Goal: Communication & Community: Answer question/provide support

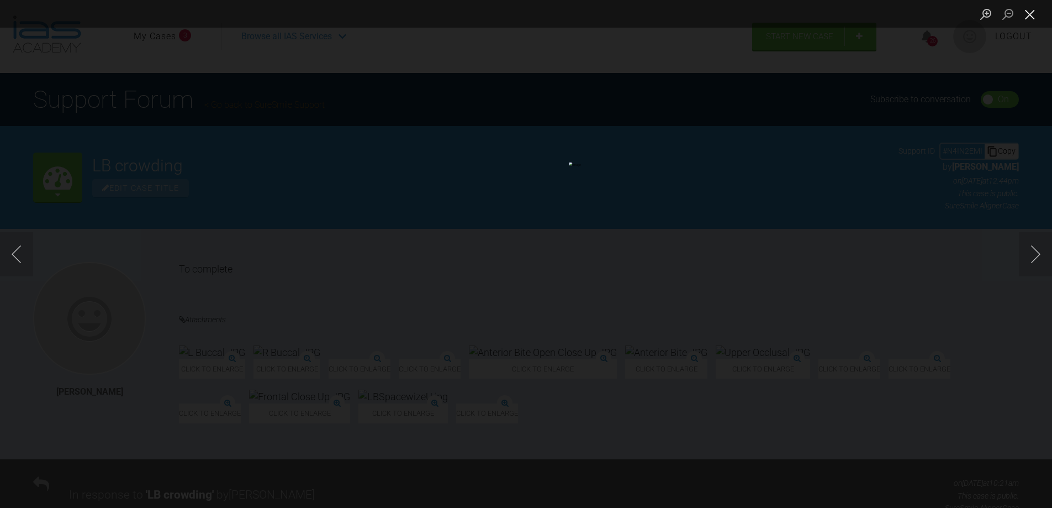
scroll to position [186, 0]
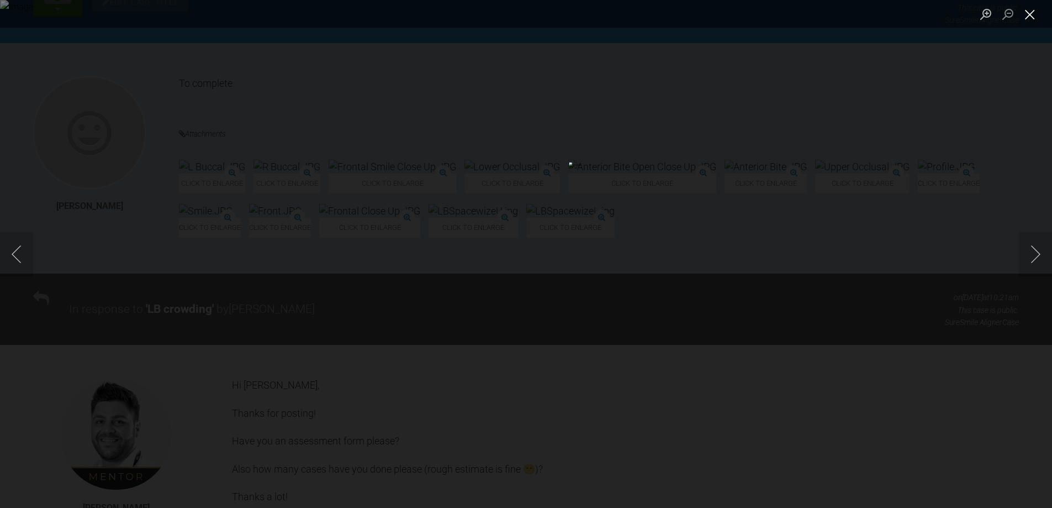
click at [1028, 17] on button "Close lightbox" at bounding box center [1030, 13] width 22 height 19
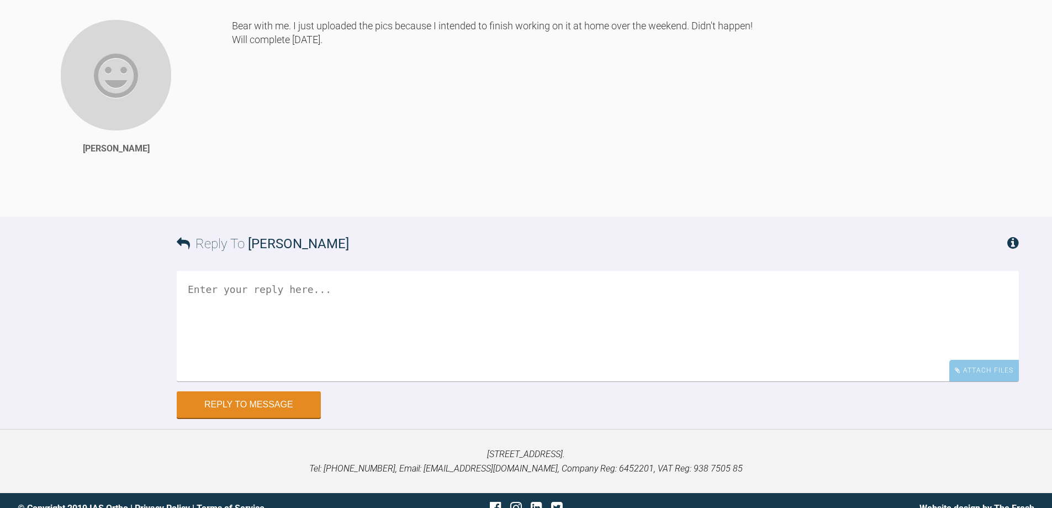
scroll to position [1070, 0]
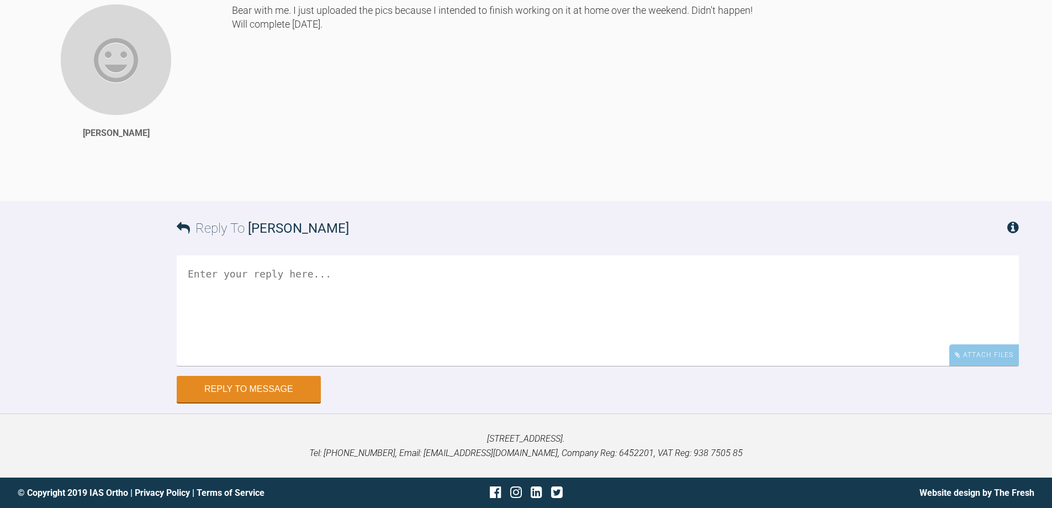
click at [225, 282] on textarea at bounding box center [598, 310] width 843 height 110
click at [999, 349] on div "Attach Files" at bounding box center [985, 355] width 70 height 22
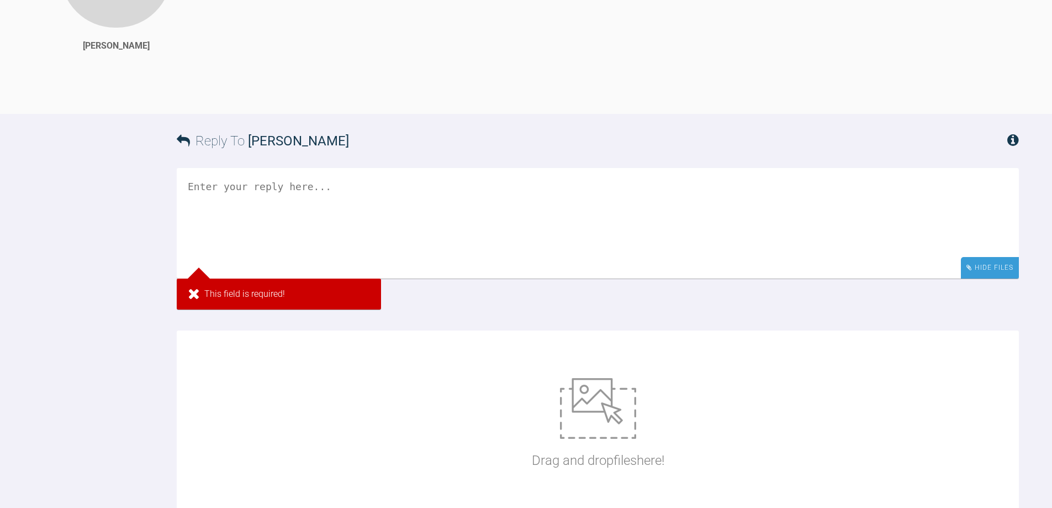
click at [996, 278] on div "Hide Files" at bounding box center [990, 268] width 58 height 22
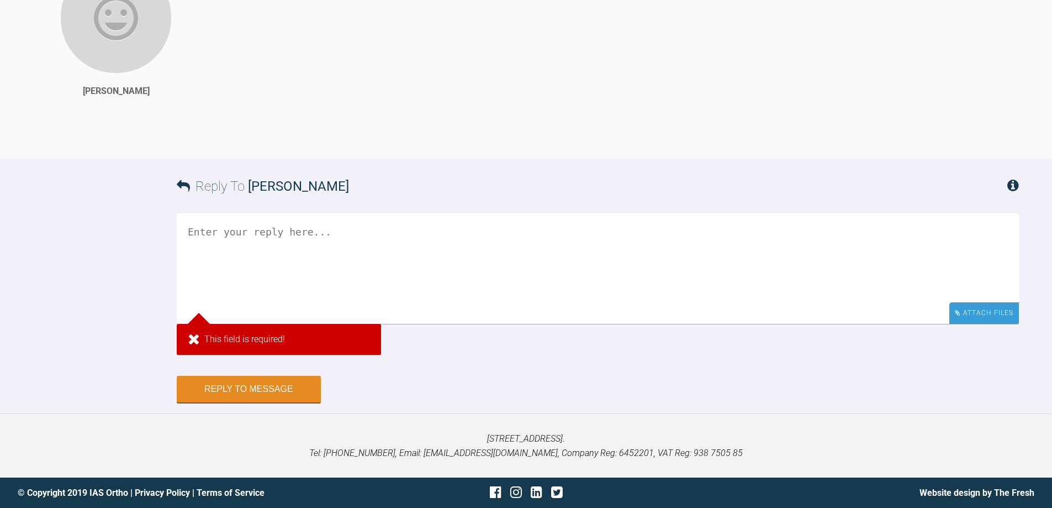
click at [996, 324] on div "Attach Files" at bounding box center [985, 313] width 70 height 22
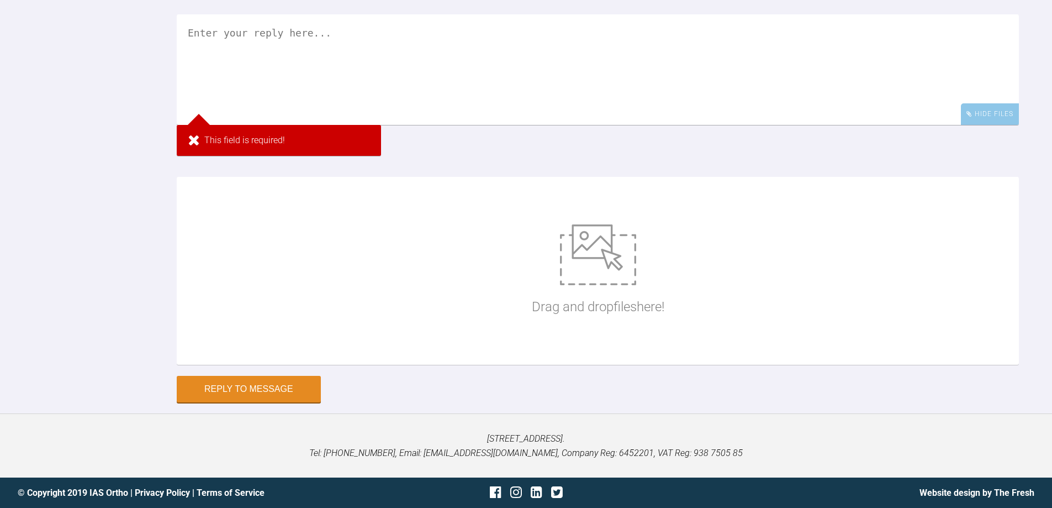
scroll to position [1034, 0]
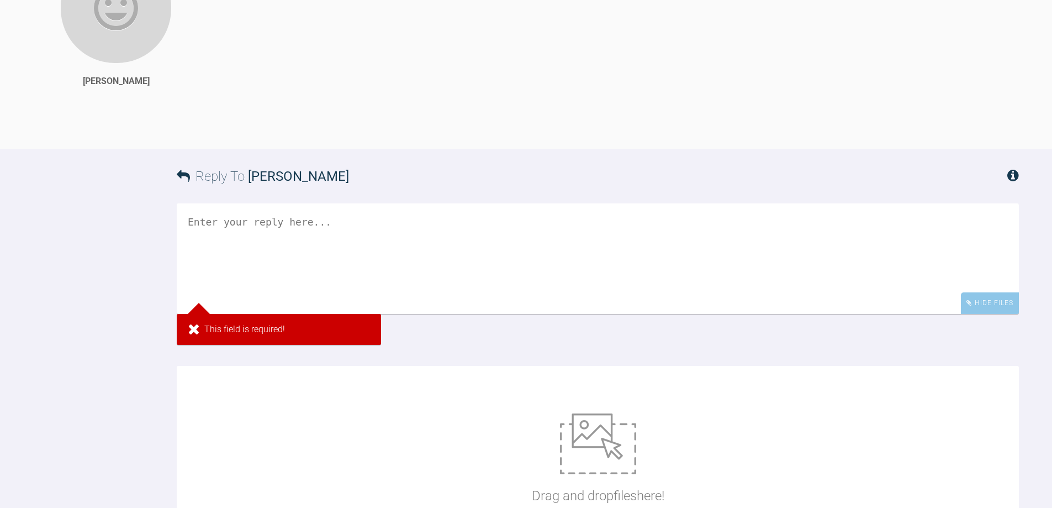
click at [196, 304] on textarea at bounding box center [598, 258] width 843 height 110
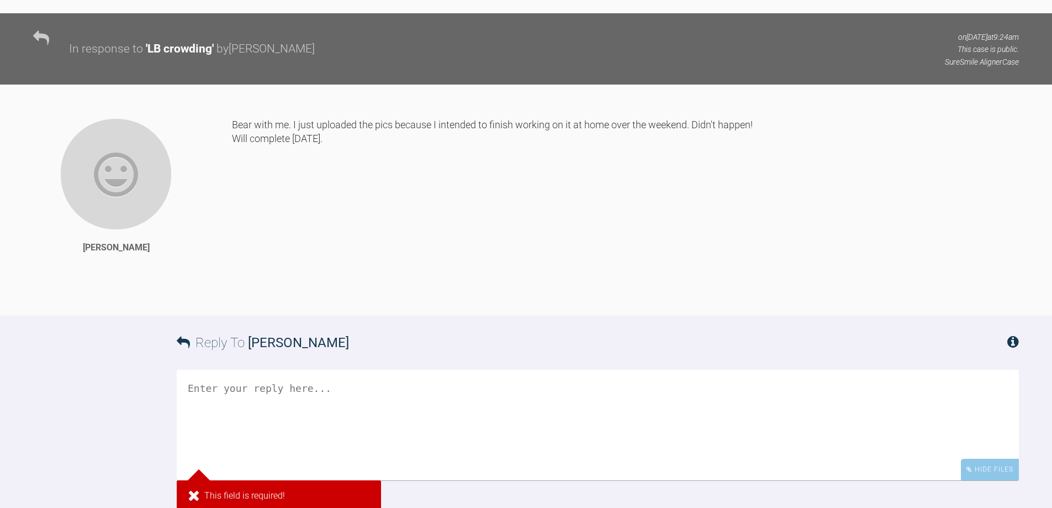
scroll to position [868, 0]
type textarea "H"
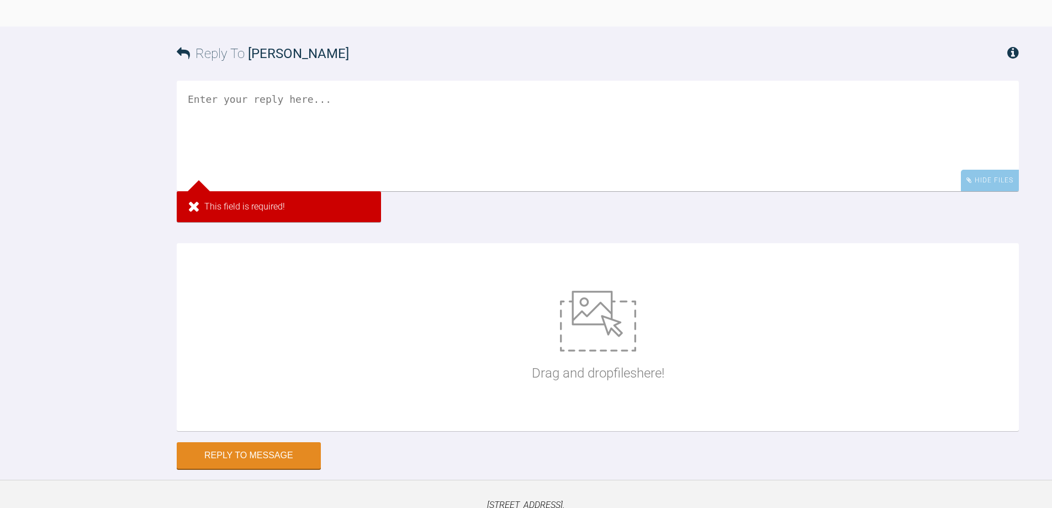
scroll to position [1160, 0]
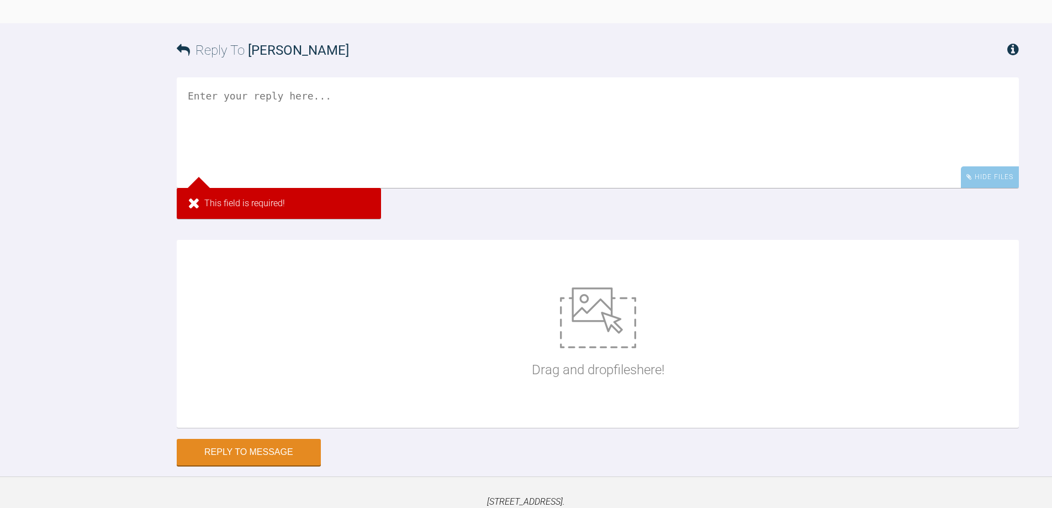
click at [194, 183] on textarea at bounding box center [598, 132] width 843 height 110
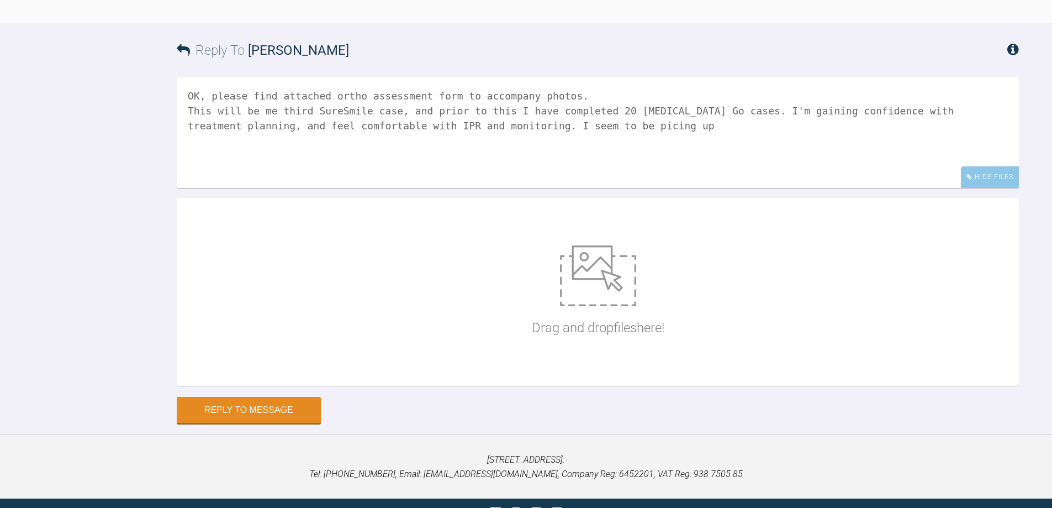
drag, startPoint x: 511, startPoint y: 219, endPoint x: 430, endPoint y: 218, distance: 81.2
click at [430, 188] on textarea "OK, please find attached ortho assessment form to accompany photos. This will b…" at bounding box center [598, 132] width 843 height 110
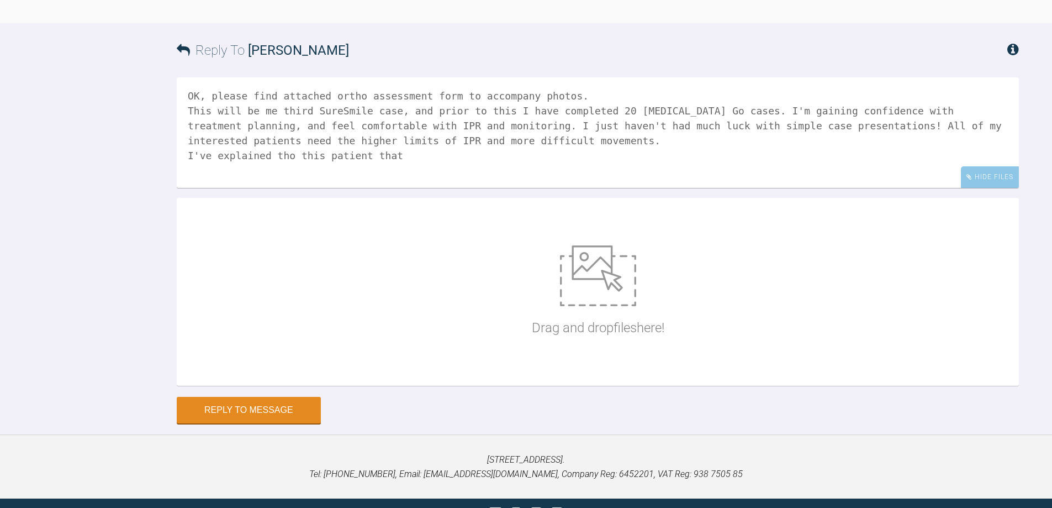
click at [281, 188] on textarea "OK, please find attached ortho assessment form to accompany photos. This will b…" at bounding box center [598, 132] width 843 height 110
click at [380, 188] on textarea "OK, please find attached ortho assessment form to accompany photos. This will b…" at bounding box center [598, 132] width 843 height 110
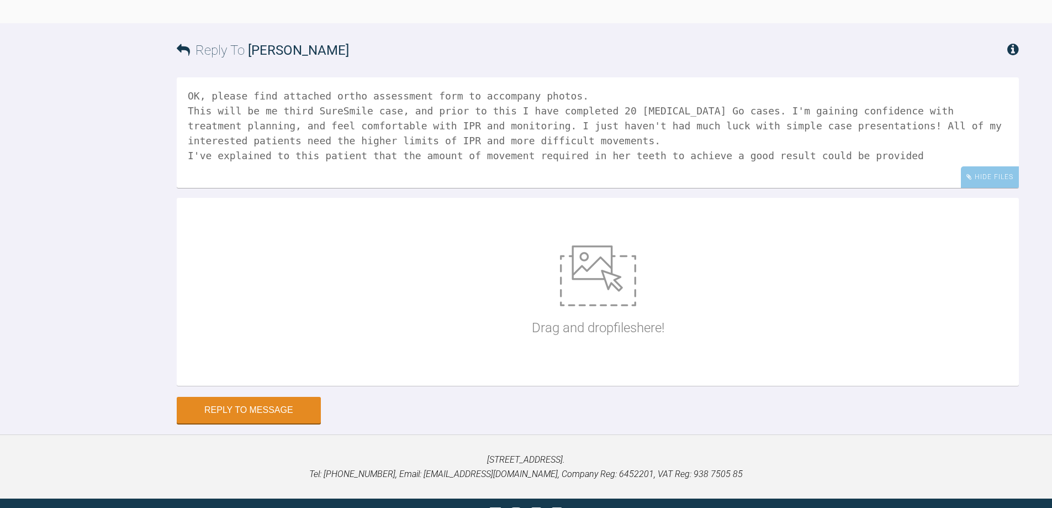
click at [812, 188] on textarea "OK, please find attached ortho assessment form to accompany photos. This will b…" at bounding box center [598, 132] width 843 height 110
click at [939, 188] on textarea "OK, please find attached ortho assessment form to accompany photos. This will b…" at bounding box center [598, 132] width 843 height 110
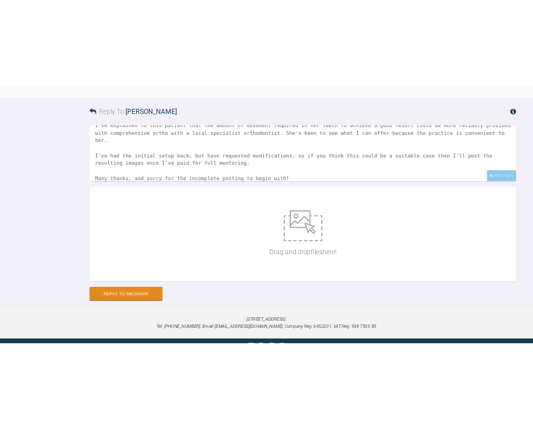
scroll to position [93, 0]
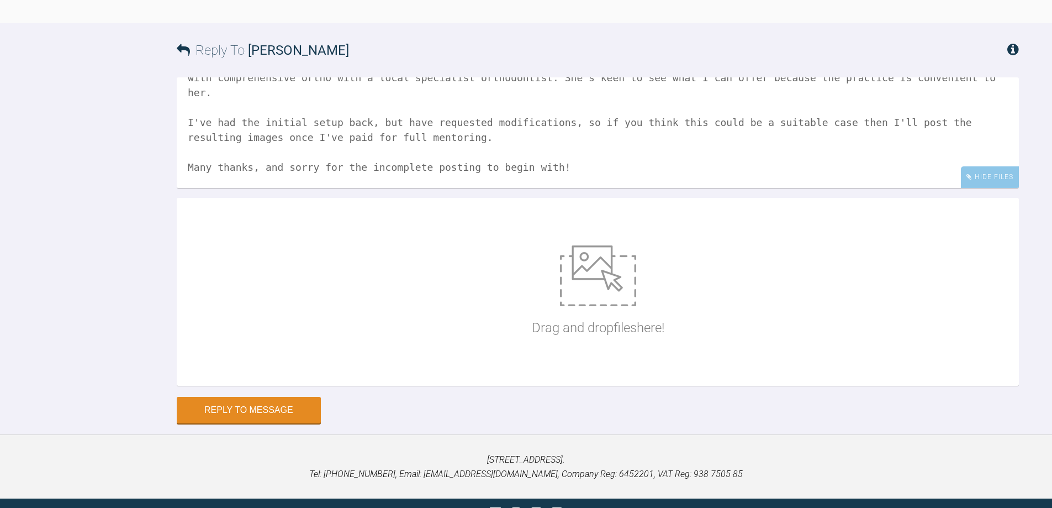
type textarea "OK, please find attached ortho assessment form to accompany photos. This will b…"
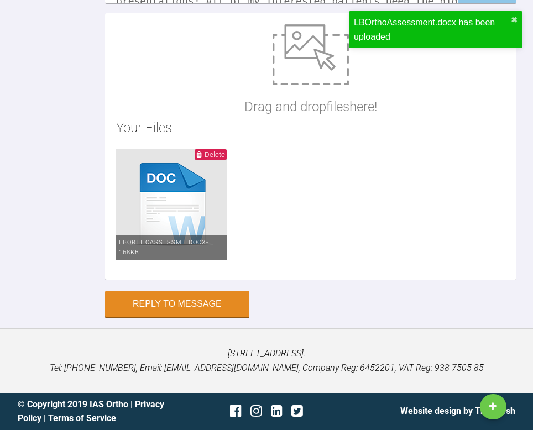
scroll to position [1779, 0]
click at [172, 303] on button "Reply to Message" at bounding box center [177, 305] width 144 height 27
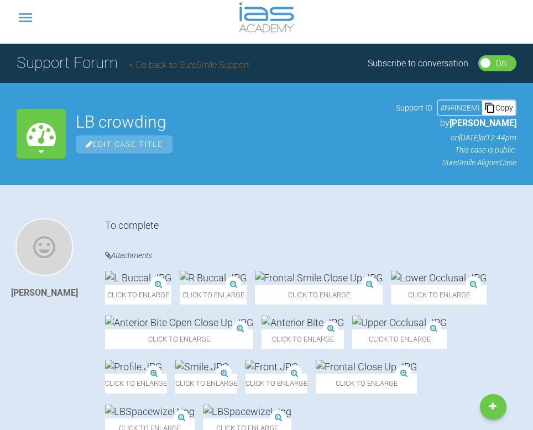
scroll to position [0, 0]
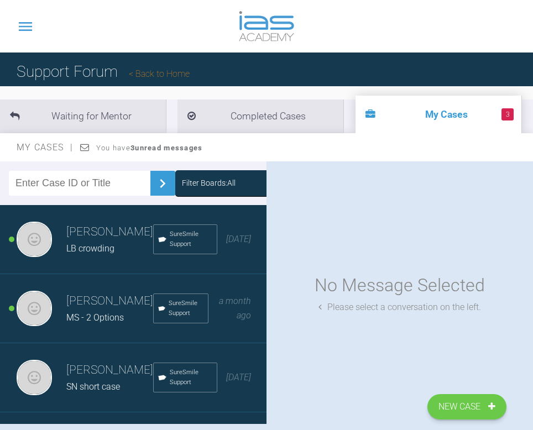
click at [85, 310] on h3 "[PERSON_NAME]" at bounding box center [109, 301] width 87 height 19
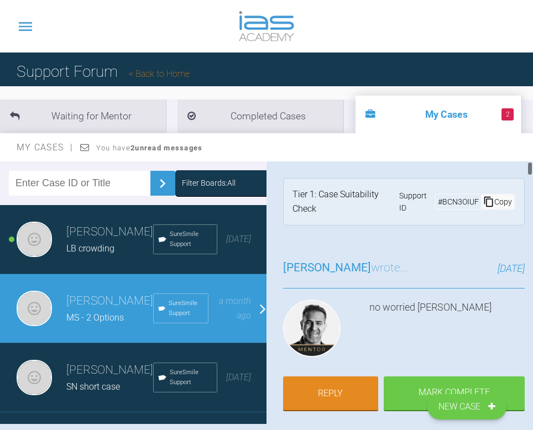
scroll to position [110, 0]
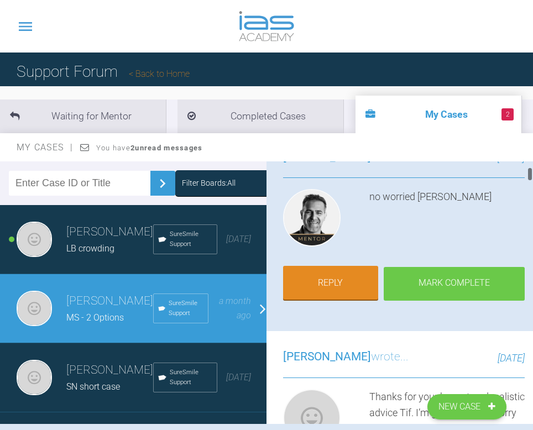
click at [439, 301] on div "Mark Complete" at bounding box center [453, 284] width 141 height 34
